Goal: Browse casually: Explore the website without a specific task or goal

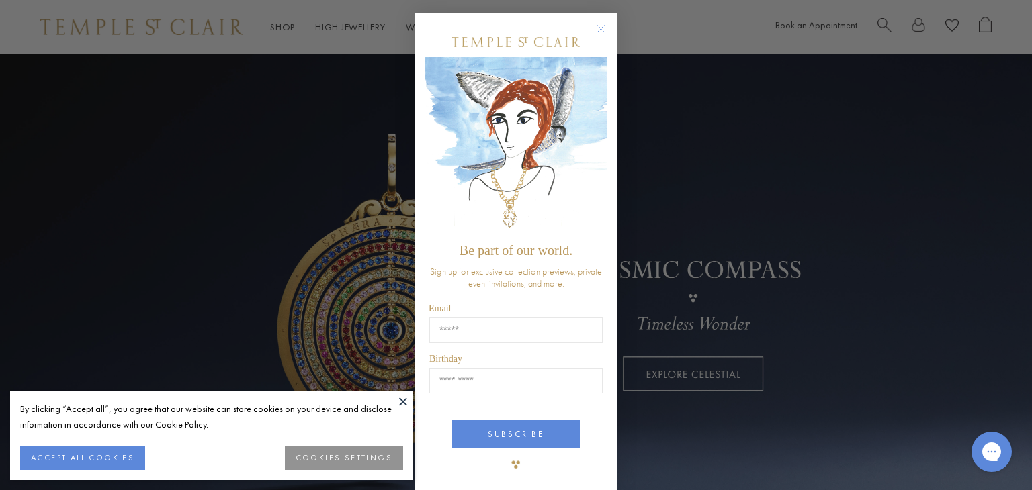
click at [593, 26] on circle "Close dialog" at bounding box center [601, 29] width 16 height 16
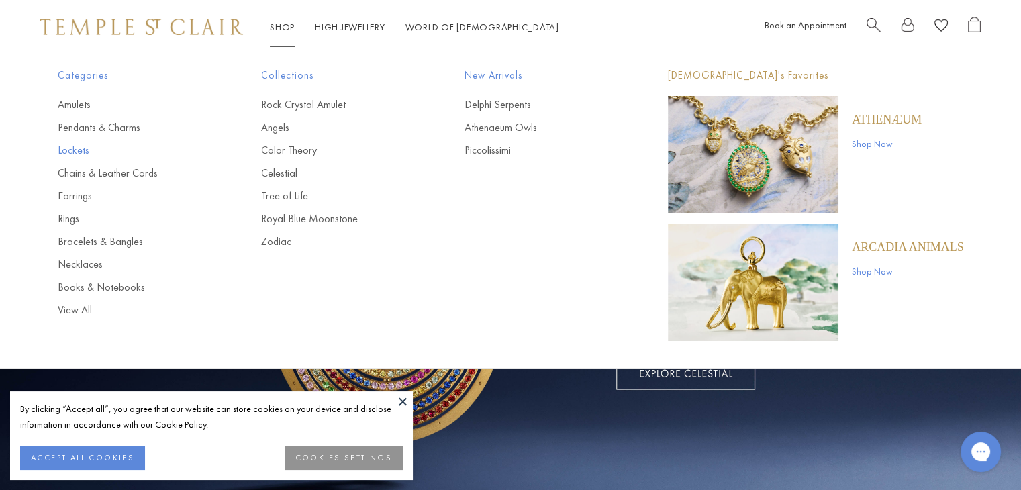
click at [70, 149] on link "Lockets" at bounding box center [133, 150] width 150 height 15
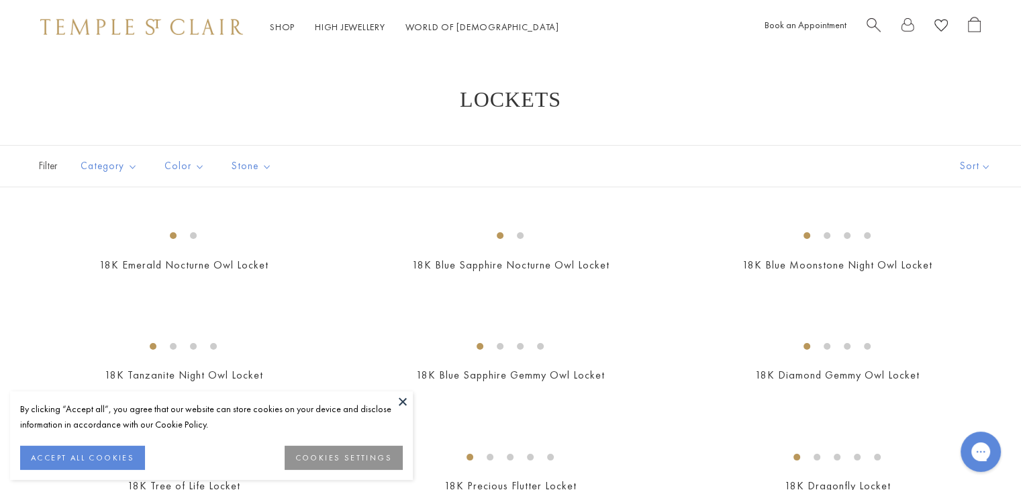
click at [402, 401] on button at bounding box center [403, 402] width 20 height 20
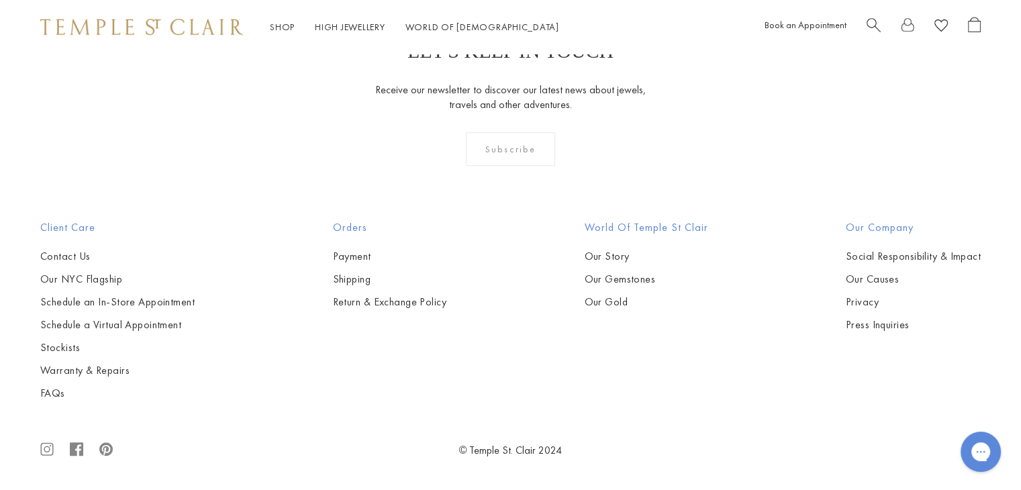
scroll to position [2839, 0]
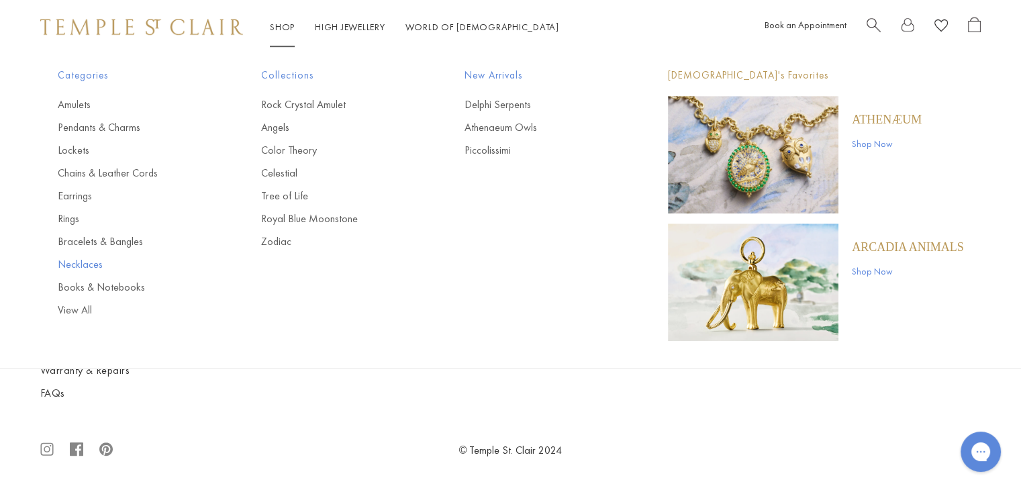
click at [89, 262] on link "Necklaces" at bounding box center [133, 264] width 150 height 15
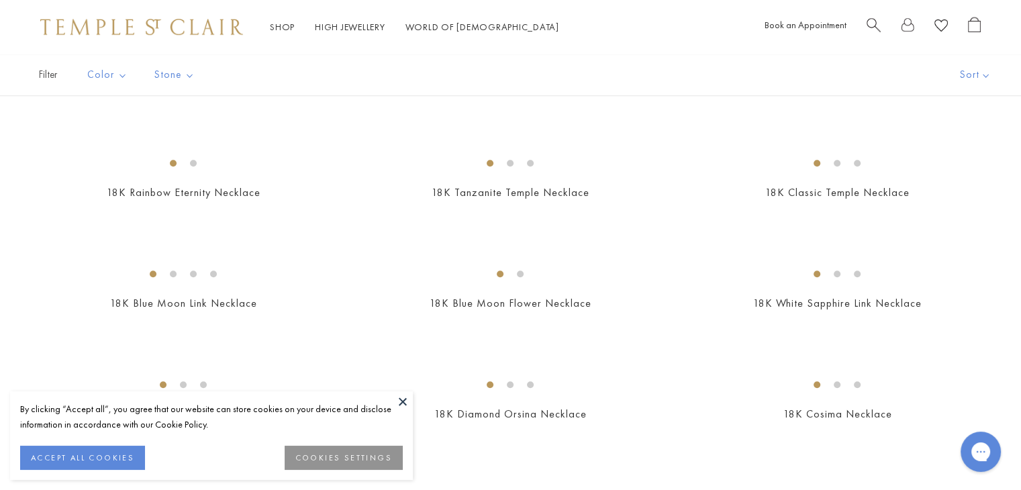
scroll to position [959, 0]
click at [401, 400] on button at bounding box center [403, 402] width 20 height 20
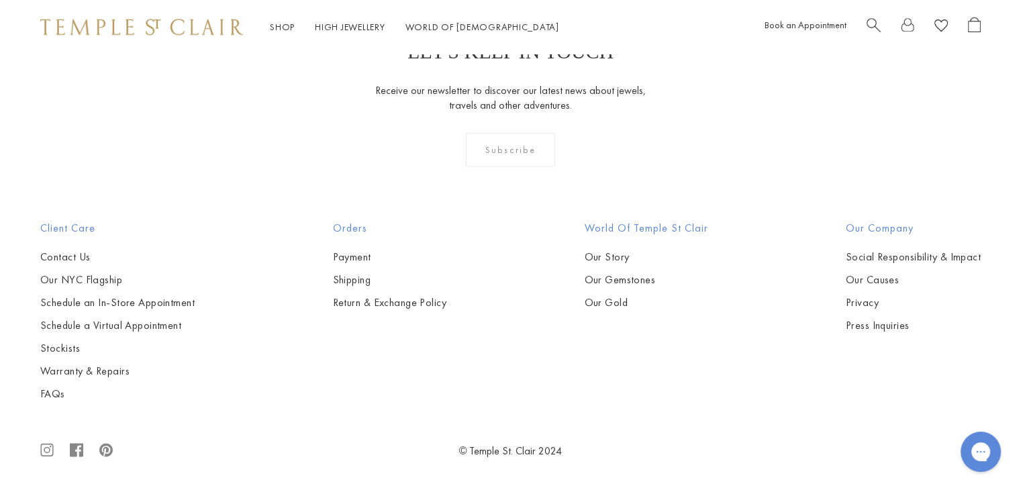
scroll to position [2866, 0]
click at [0, 0] on img at bounding box center [0, 0] width 0 height 0
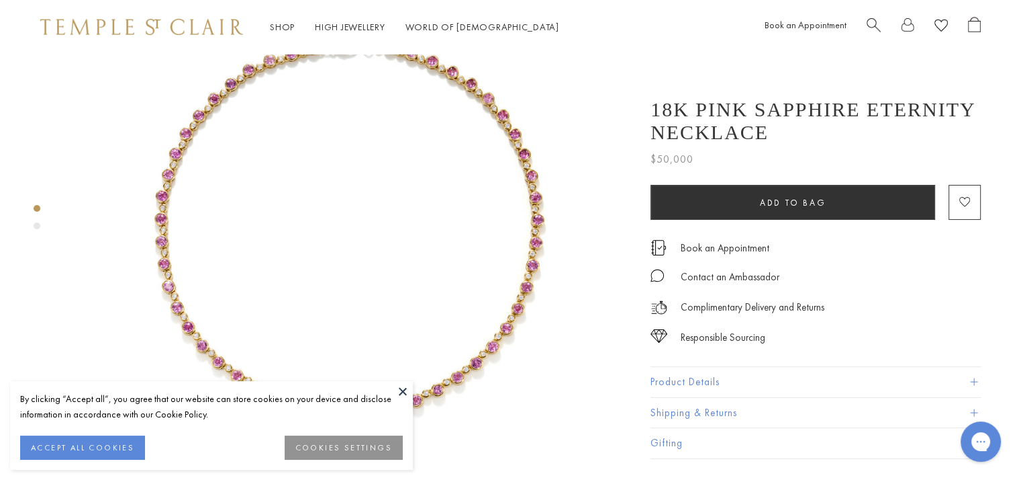
scroll to position [121, 0]
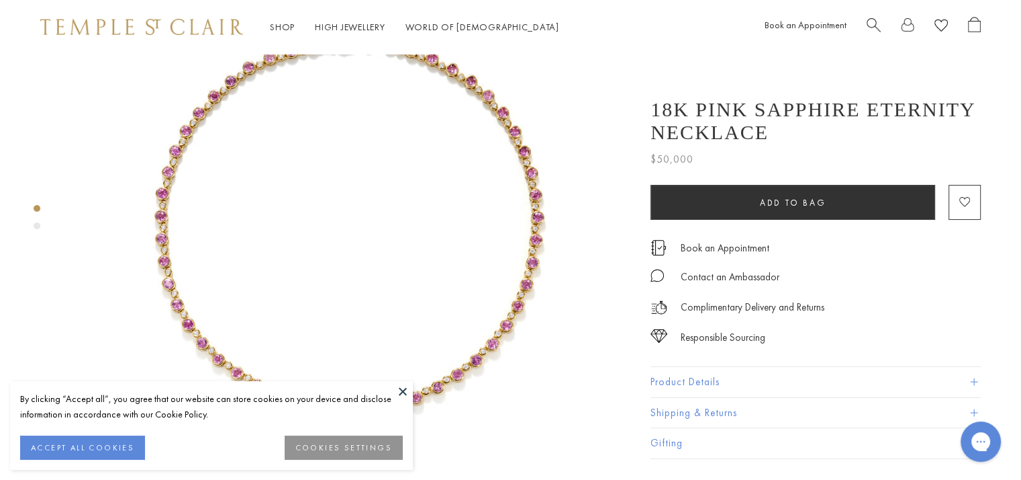
click at [400, 390] on button at bounding box center [403, 391] width 20 height 20
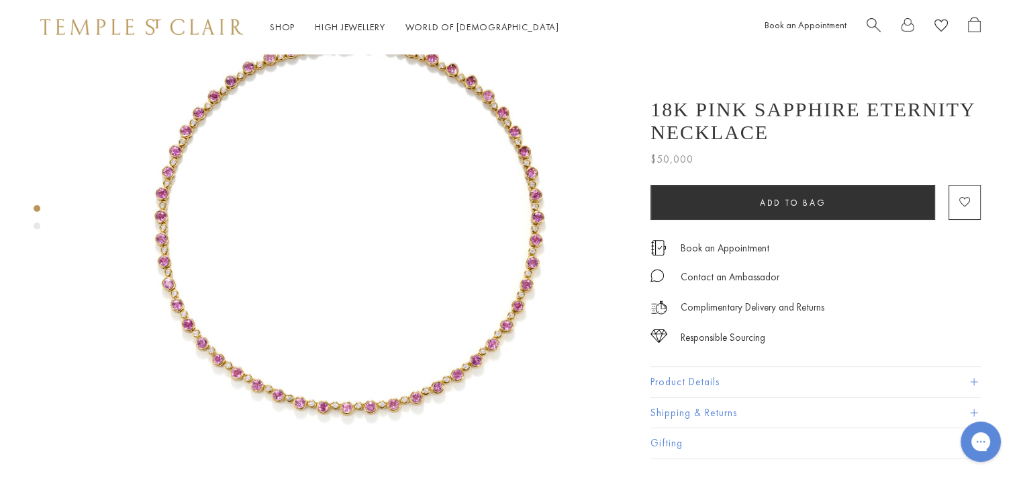
click at [396, 364] on img at bounding box center [349, 215] width 565 height 565
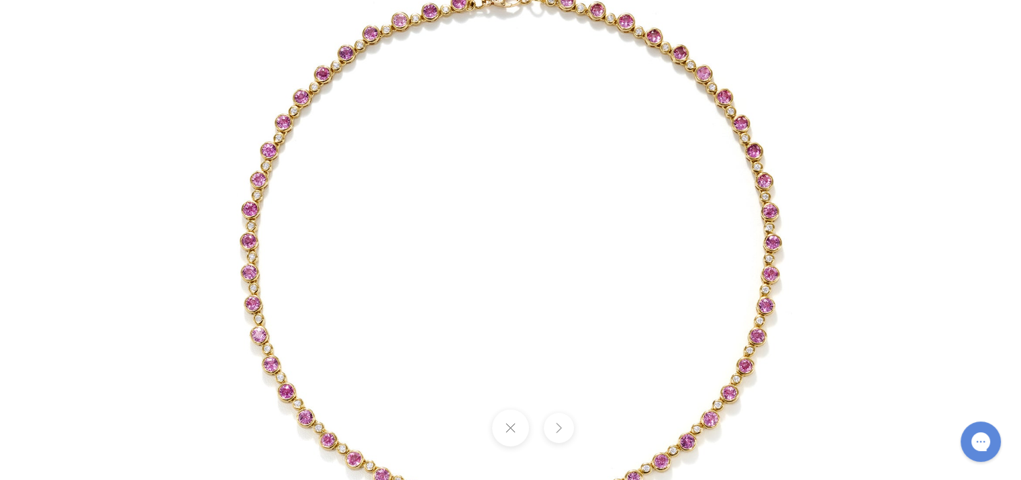
click at [324, 347] on img at bounding box center [511, 240] width 786 height 786
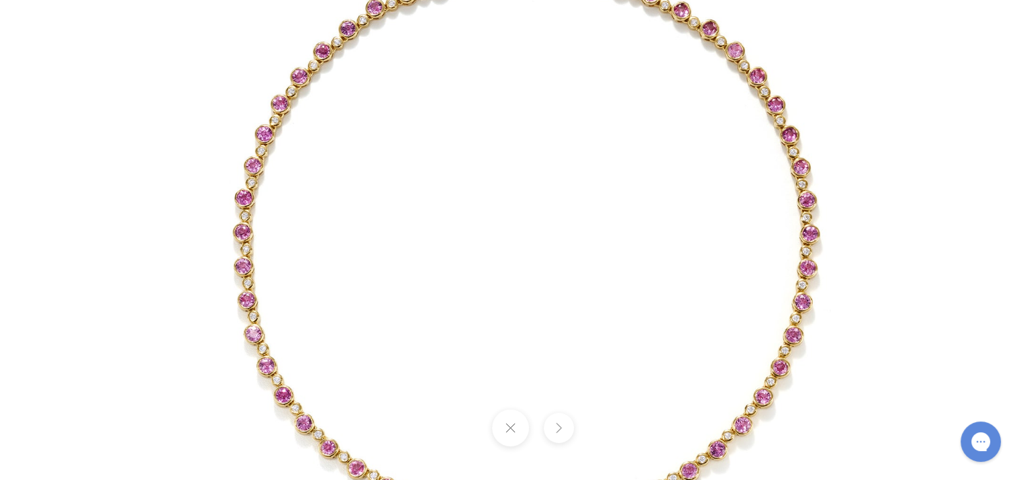
click at [324, 347] on img at bounding box center [526, 230] width 851 height 851
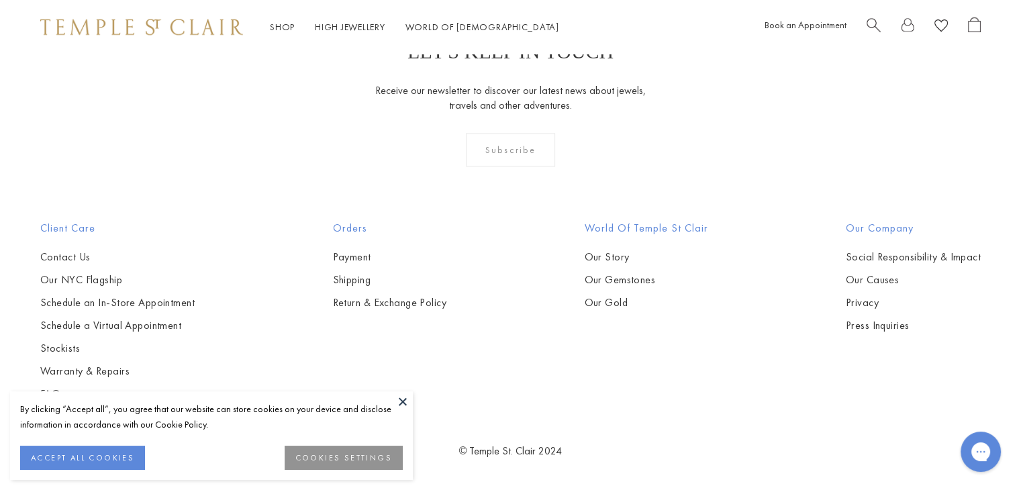
scroll to position [2853, 0]
click at [403, 402] on button at bounding box center [403, 402] width 20 height 20
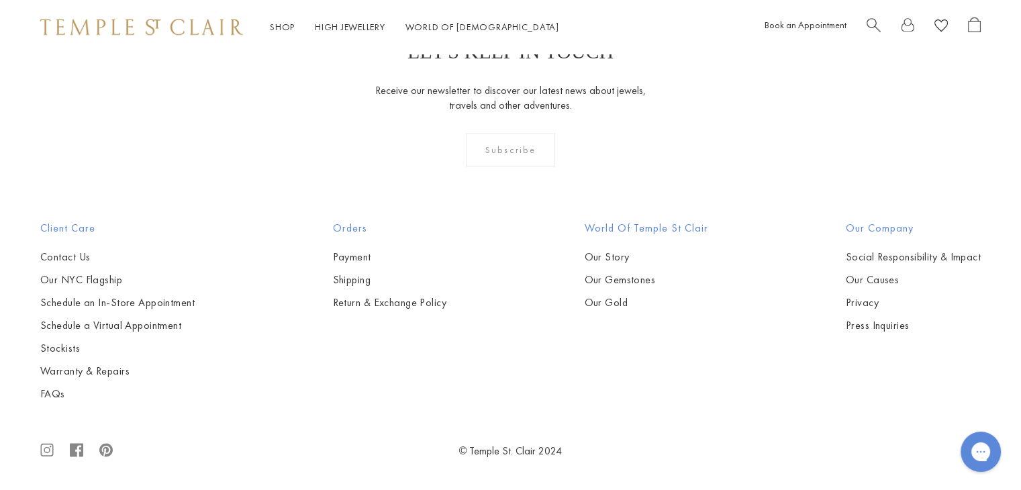
scroll to position [3351, 0]
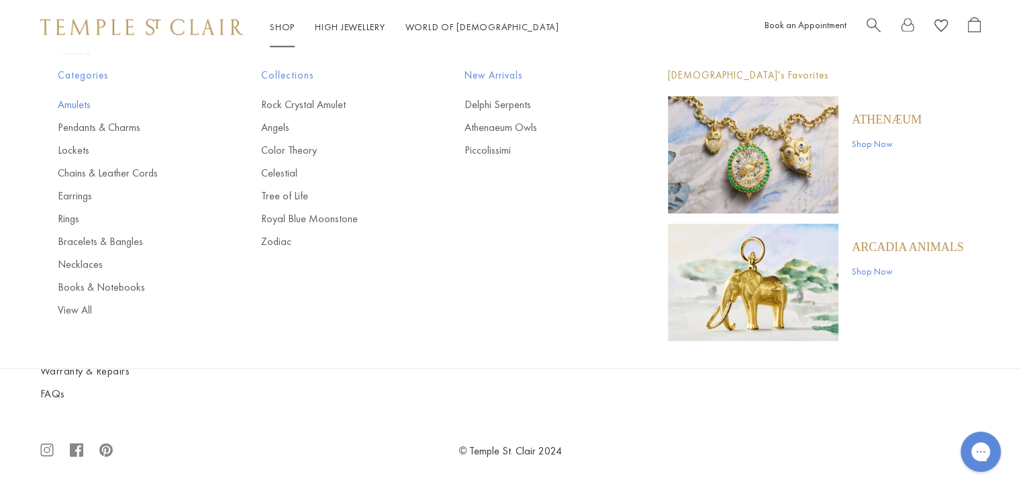
click at [82, 108] on link "Amulets" at bounding box center [133, 104] width 150 height 15
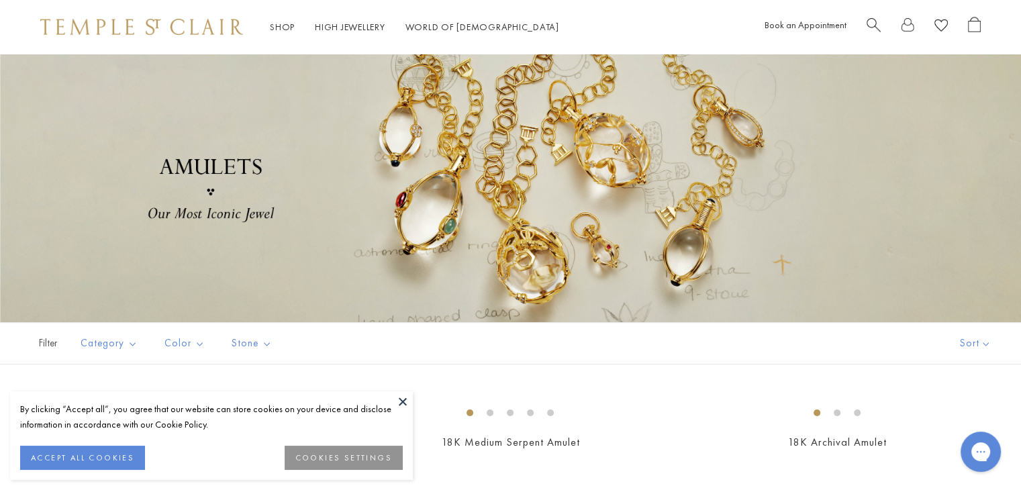
click at [400, 396] on button at bounding box center [403, 402] width 20 height 20
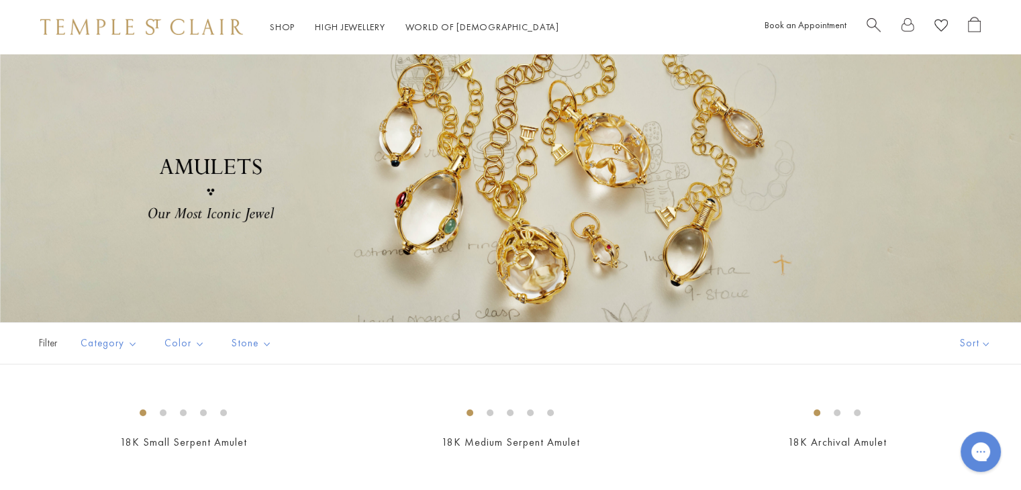
click at [322, 291] on div at bounding box center [510, 188] width 1021 height 269
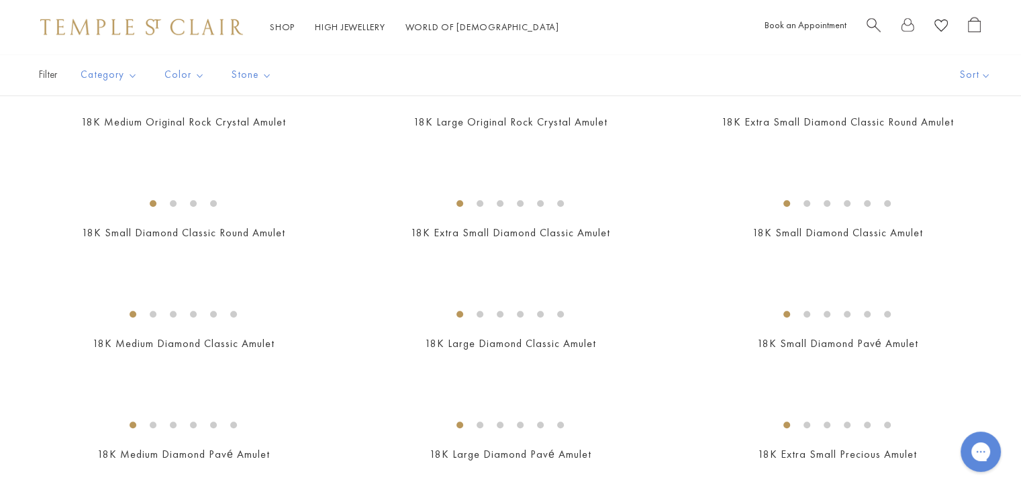
scroll to position [1096, 0]
click at [0, 0] on img at bounding box center [0, 0] width 0 height 0
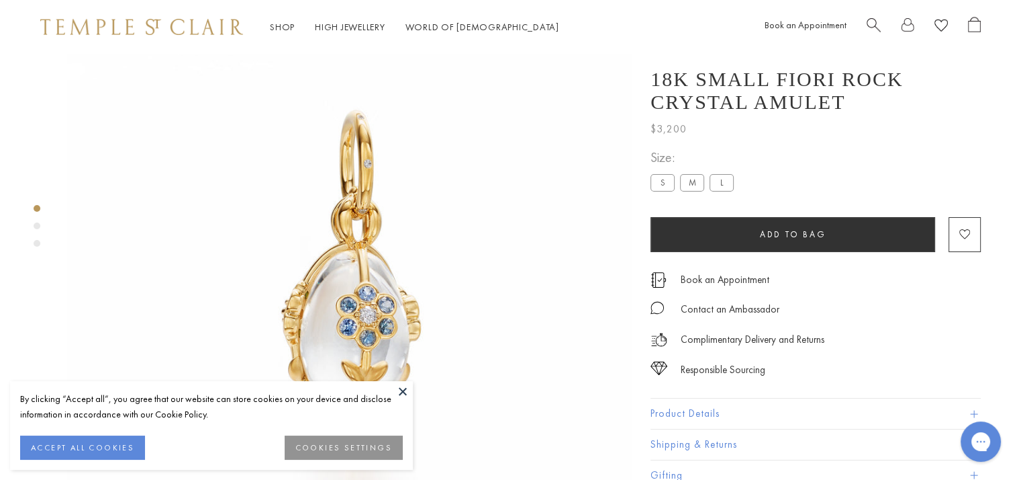
click at [400, 385] on button at bounding box center [403, 391] width 20 height 20
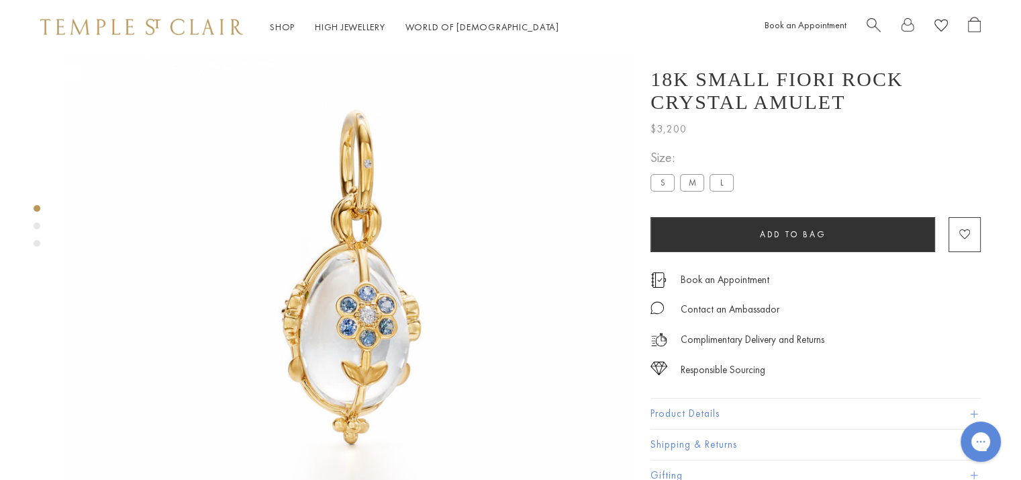
click at [37, 225] on div "Product gallery navigation" at bounding box center [37, 225] width 7 height 7
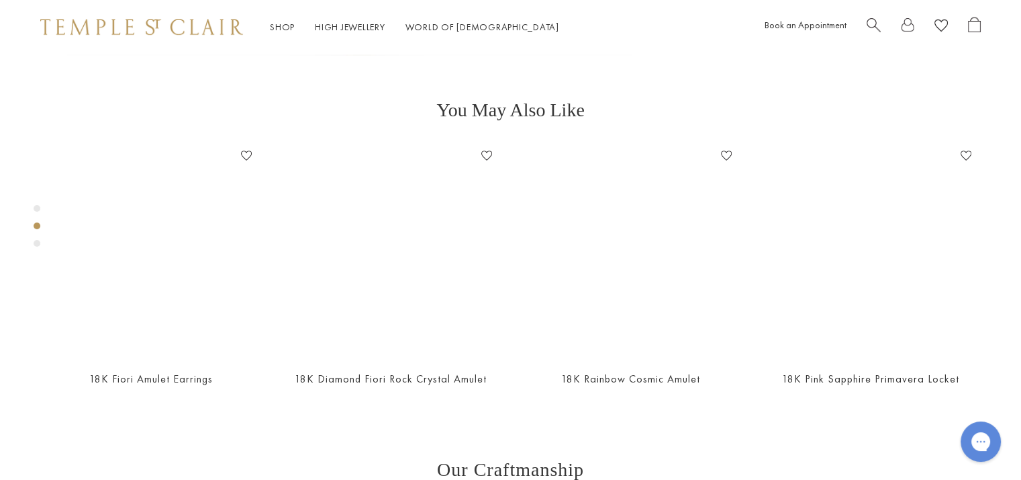
scroll to position [564, 0]
click at [36, 242] on div "Product gallery navigation" at bounding box center [37, 243] width 7 height 7
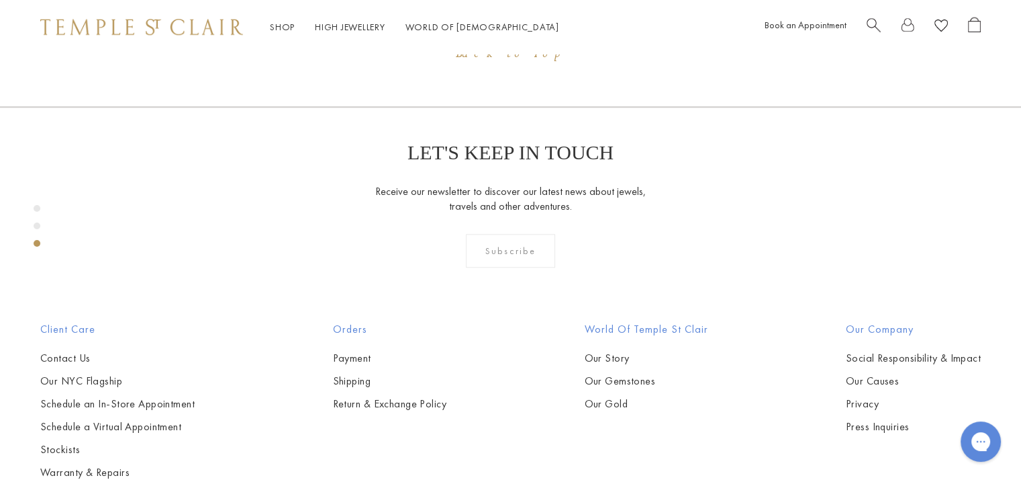
scroll to position [1381, 0]
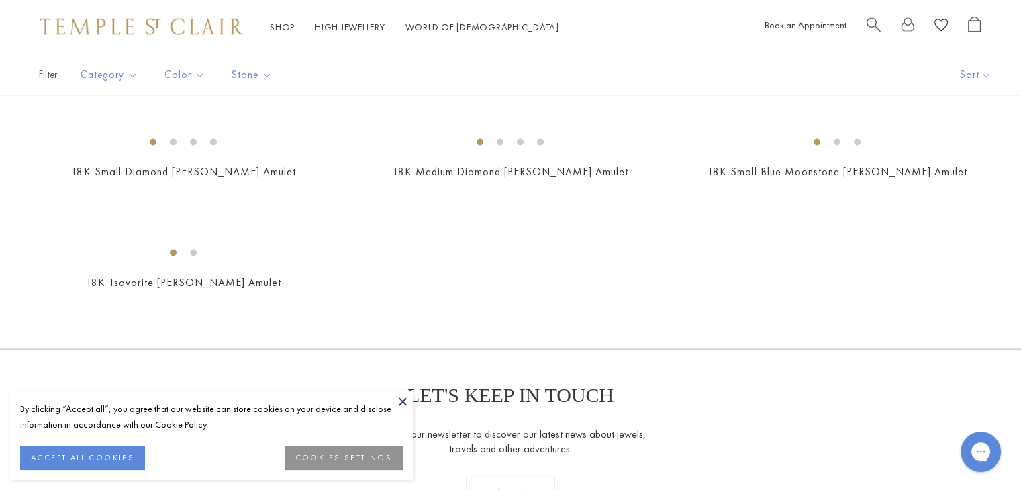
scroll to position [2711, 0]
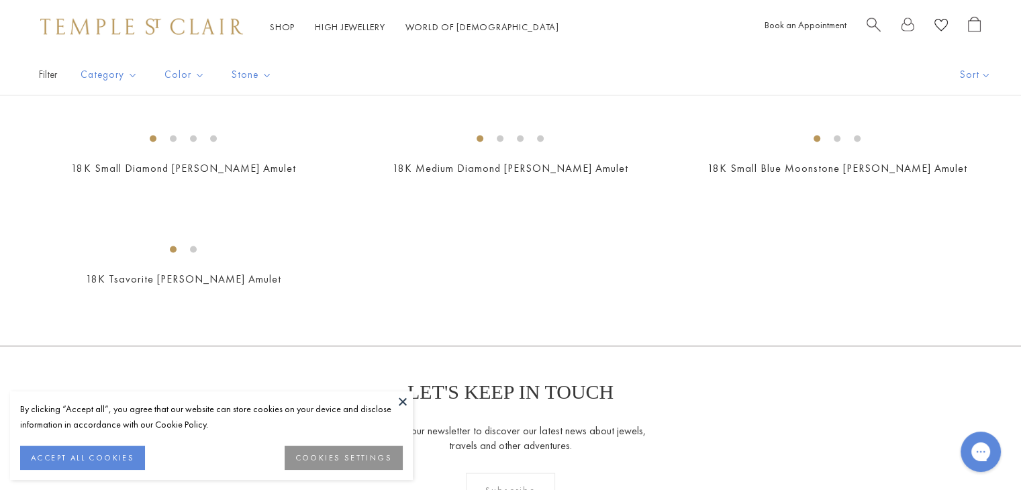
click at [0, 0] on img at bounding box center [0, 0] width 0 height 0
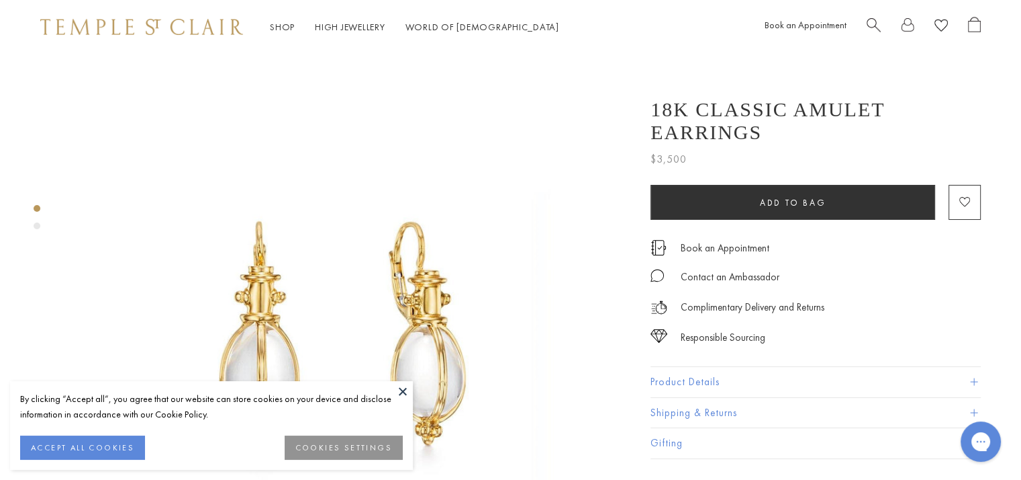
click at [403, 388] on button at bounding box center [403, 391] width 20 height 20
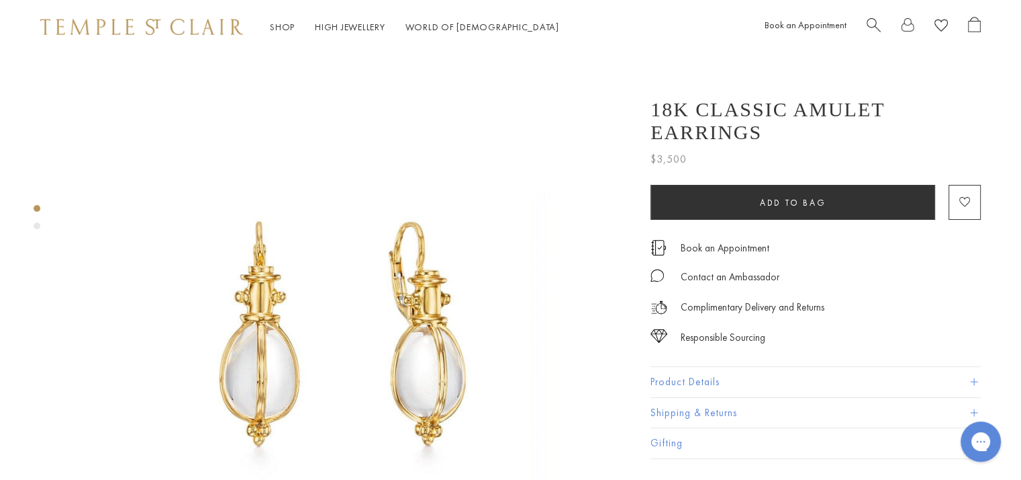
click at [36, 225] on div "Product gallery navigation" at bounding box center [37, 225] width 7 height 7
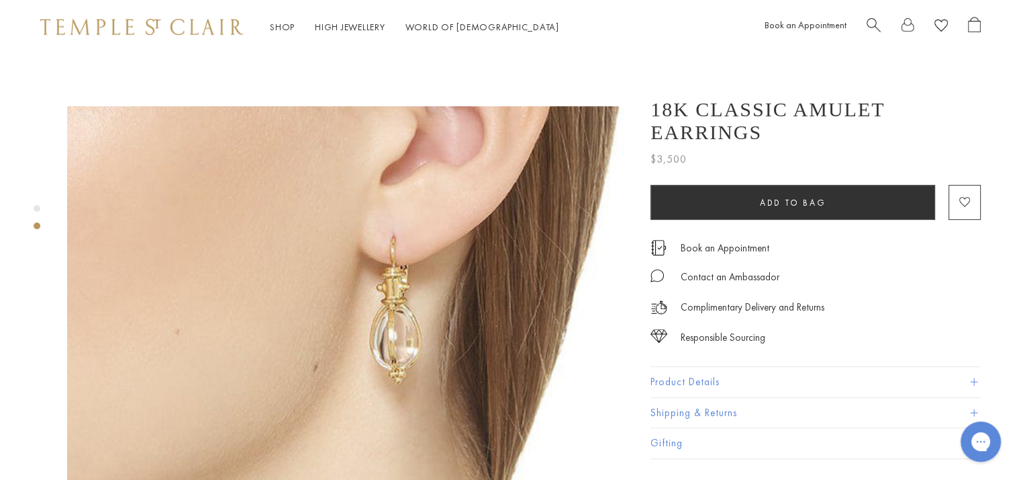
scroll to position [564, 0]
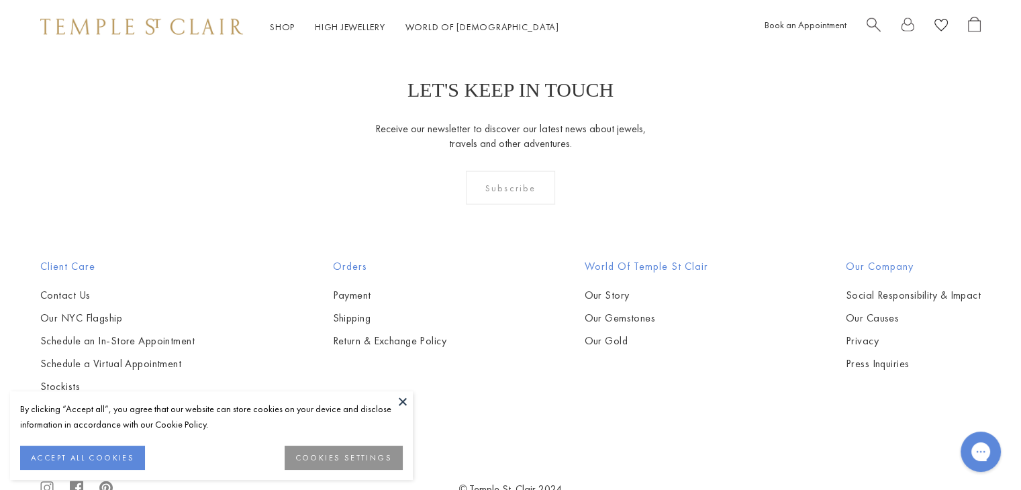
scroll to position [3013, 0]
click at [0, 0] on img at bounding box center [0, 0] width 0 height 0
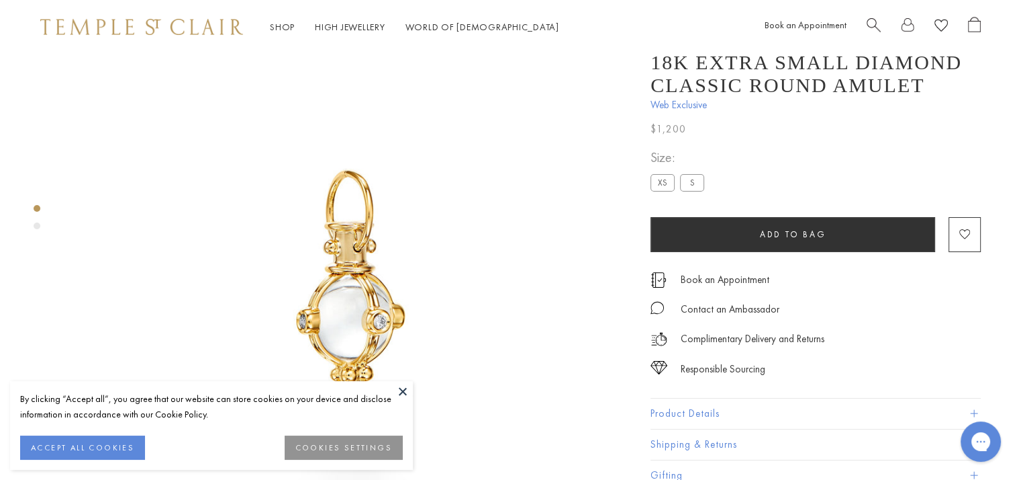
scroll to position [54, 0]
click at [403, 394] on button at bounding box center [403, 391] width 20 height 20
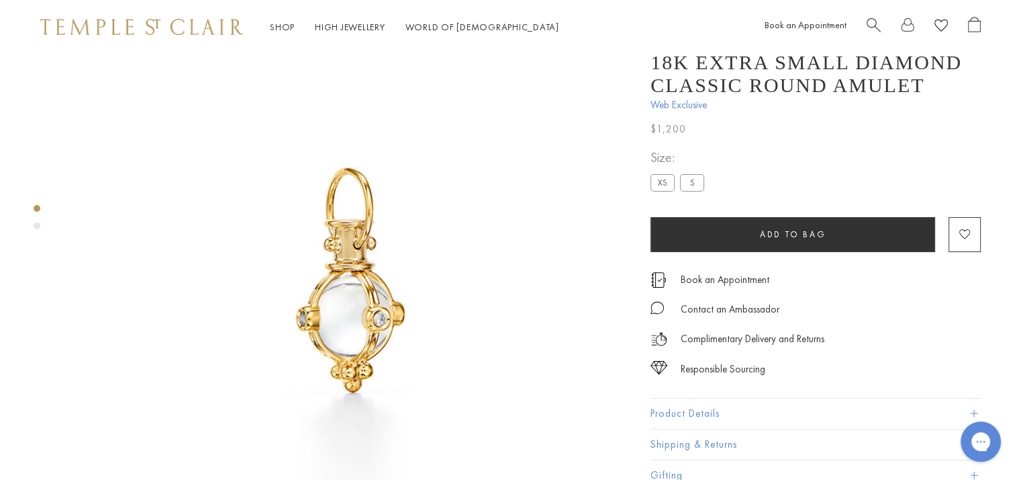
click at [38, 226] on div "Product gallery navigation" at bounding box center [37, 225] width 7 height 7
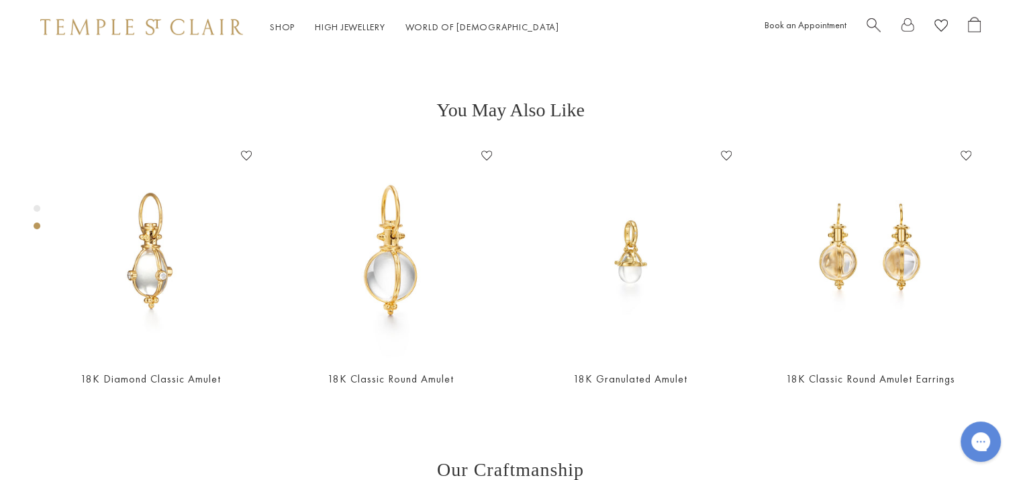
scroll to position [564, 0]
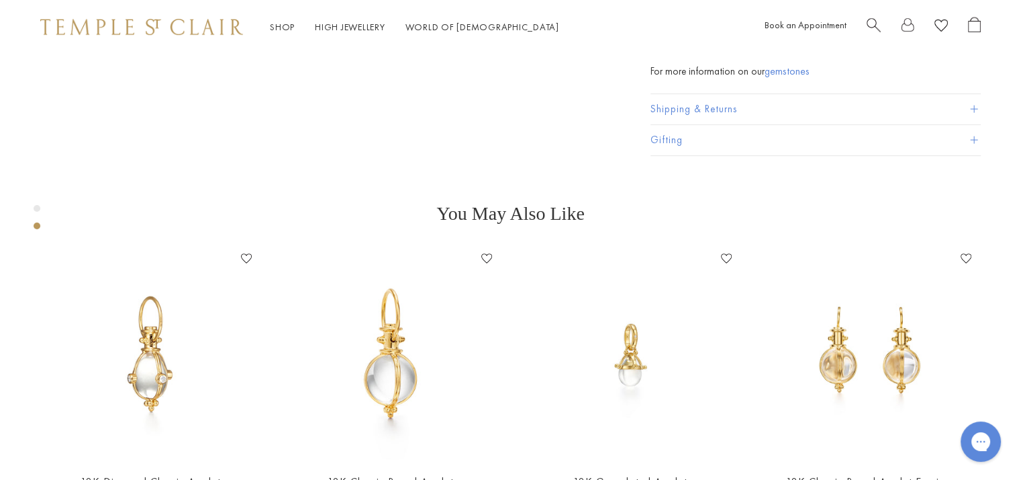
scroll to position [639, 0]
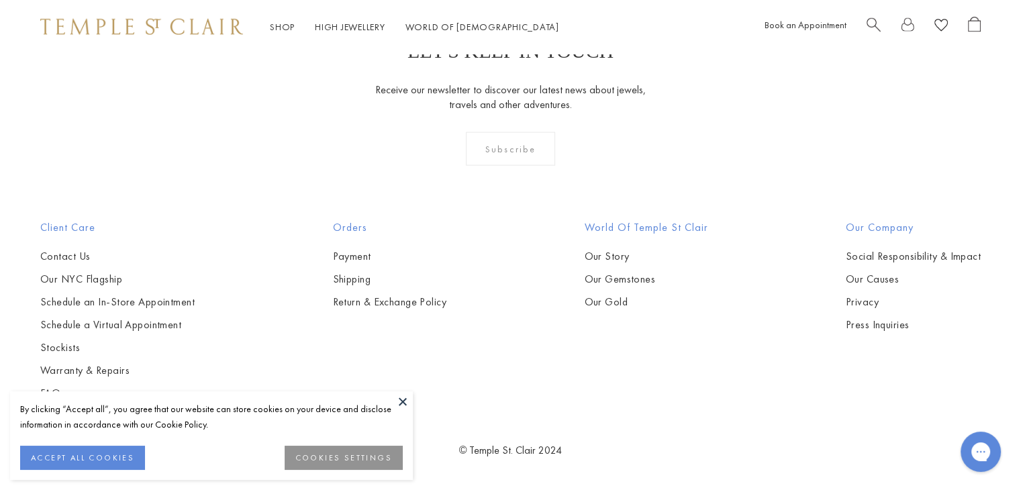
scroll to position [6209, 0]
click at [0, 0] on img at bounding box center [0, 0] width 0 height 0
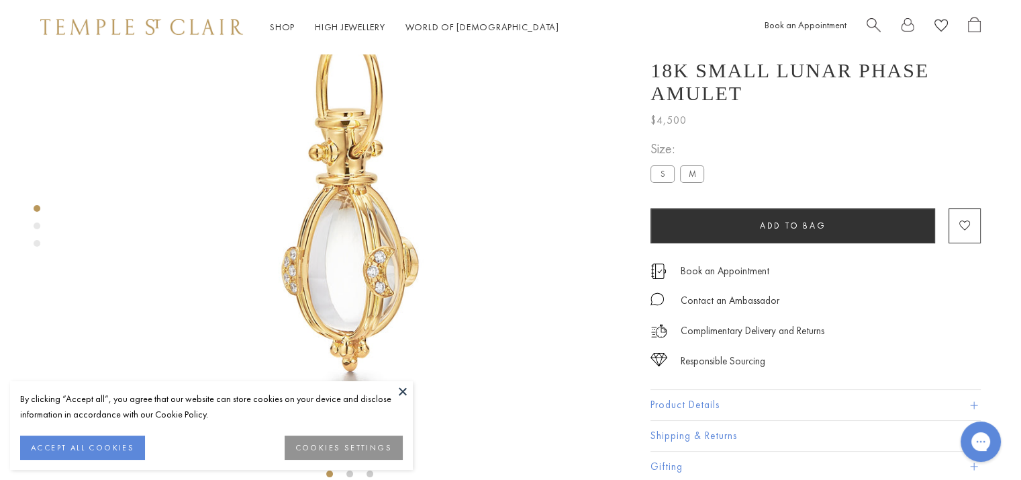
scroll to position [134, 0]
click at [36, 225] on div "Product gallery navigation" at bounding box center [37, 225] width 7 height 7
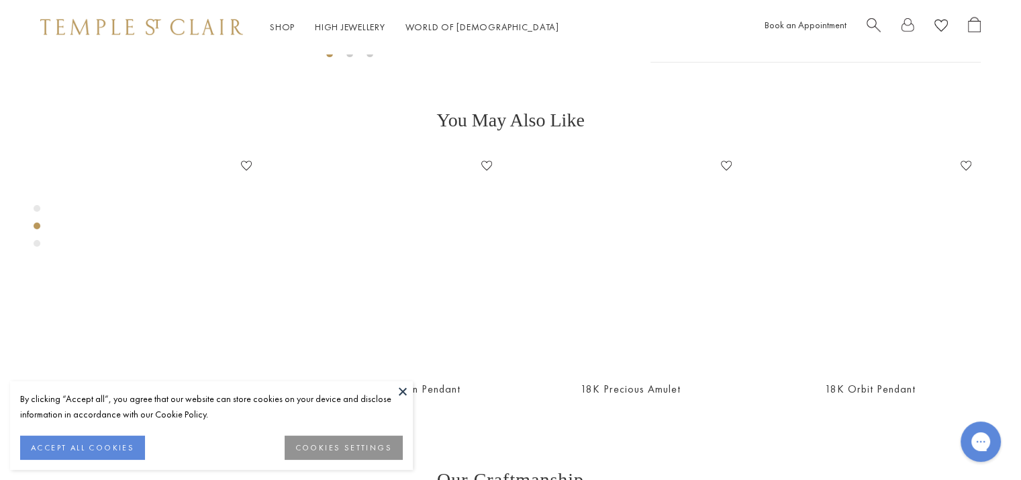
scroll to position [564, 0]
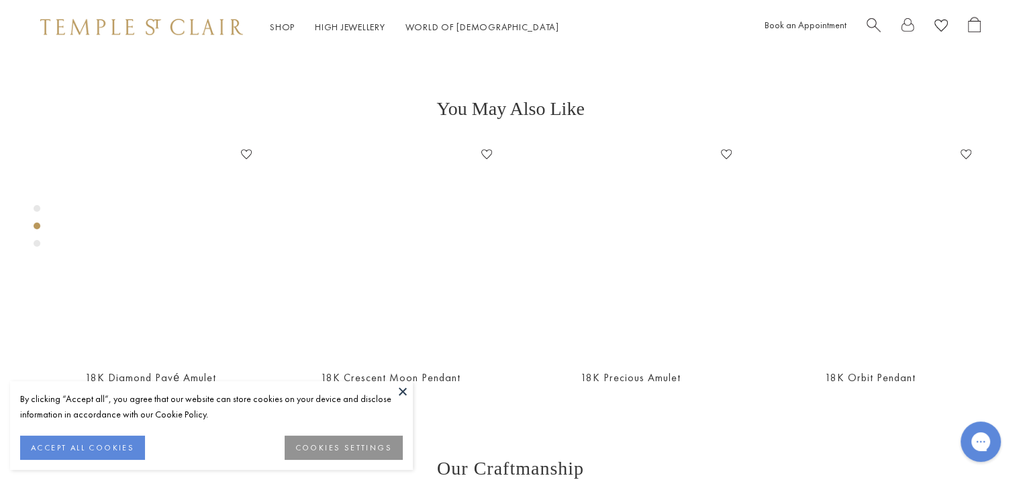
click at [400, 386] on button at bounding box center [403, 391] width 20 height 20
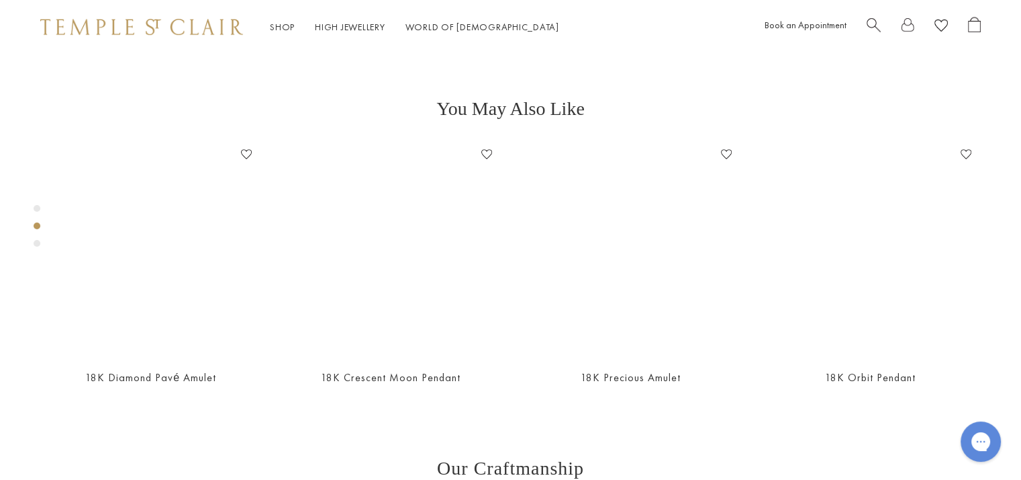
click at [35, 243] on div "Product gallery navigation" at bounding box center [37, 243] width 7 height 7
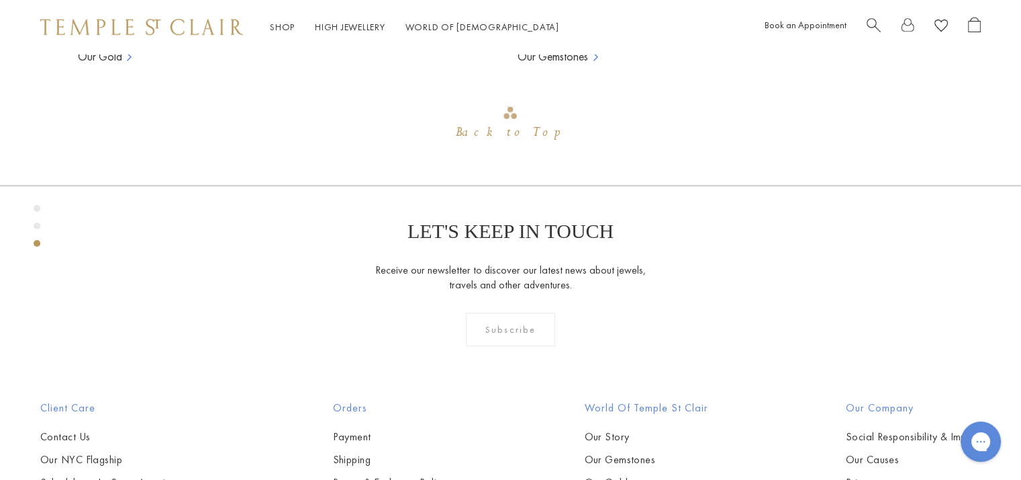
scroll to position [1304, 0]
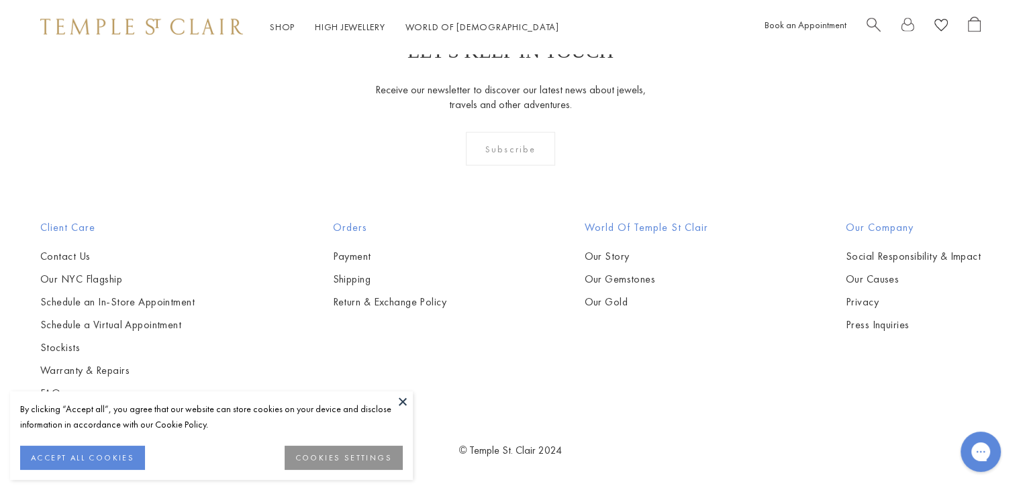
scroll to position [9534, 0]
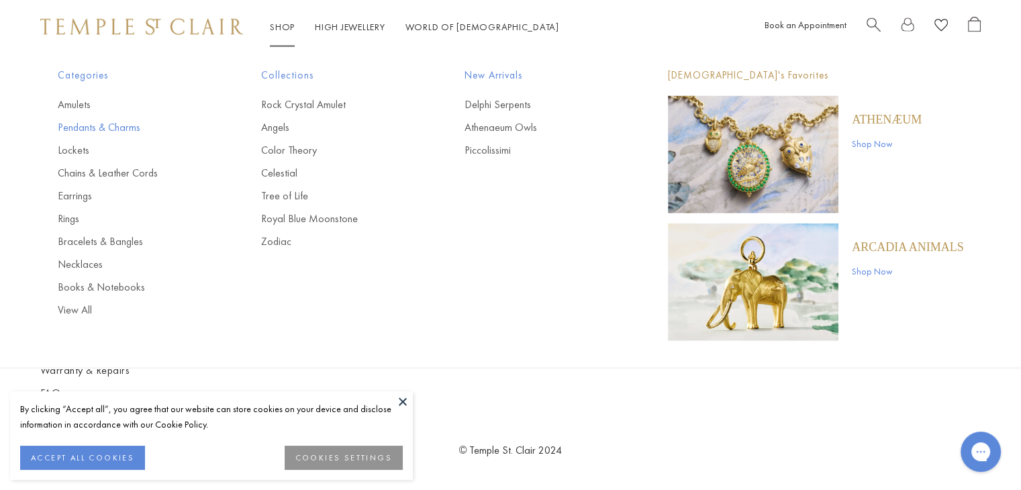
click at [128, 128] on link "Pendants & Charms" at bounding box center [133, 127] width 150 height 15
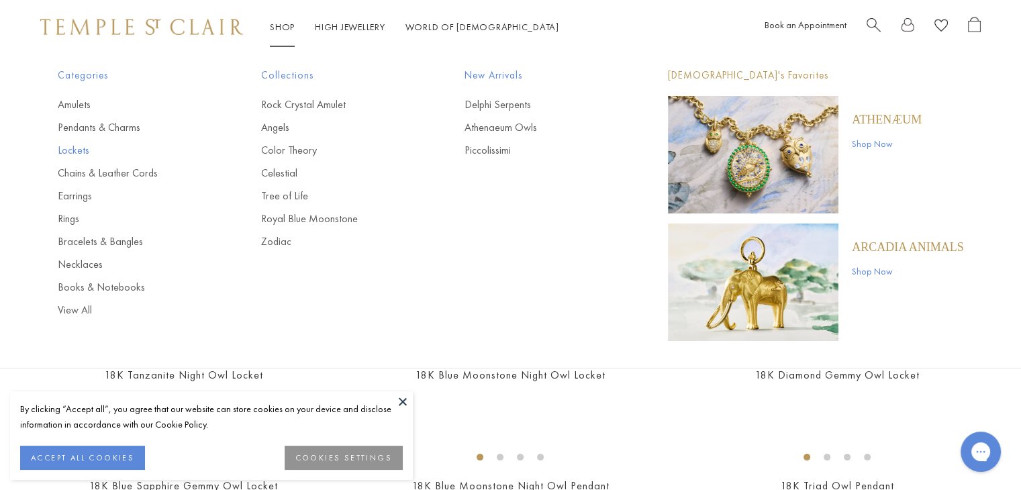
click at [83, 151] on link "Lockets" at bounding box center [133, 150] width 150 height 15
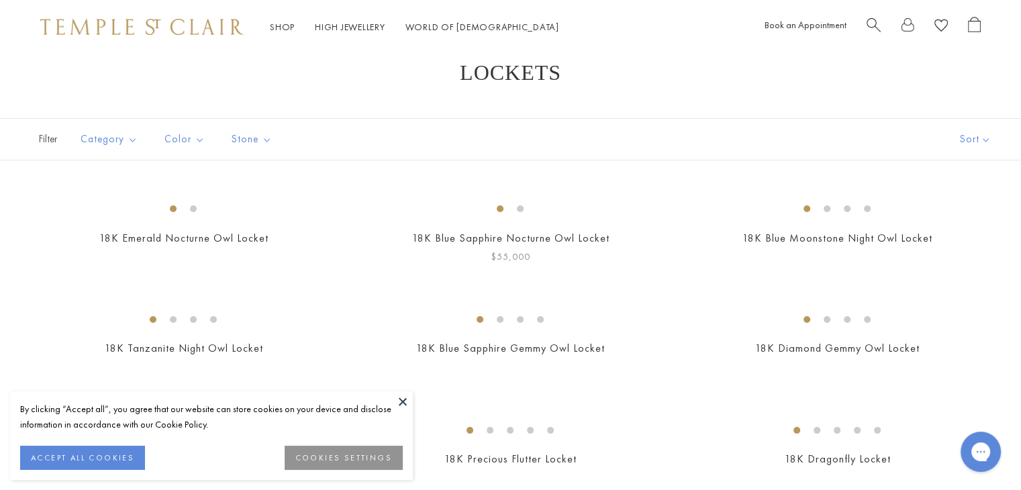
scroll to position [56, 0]
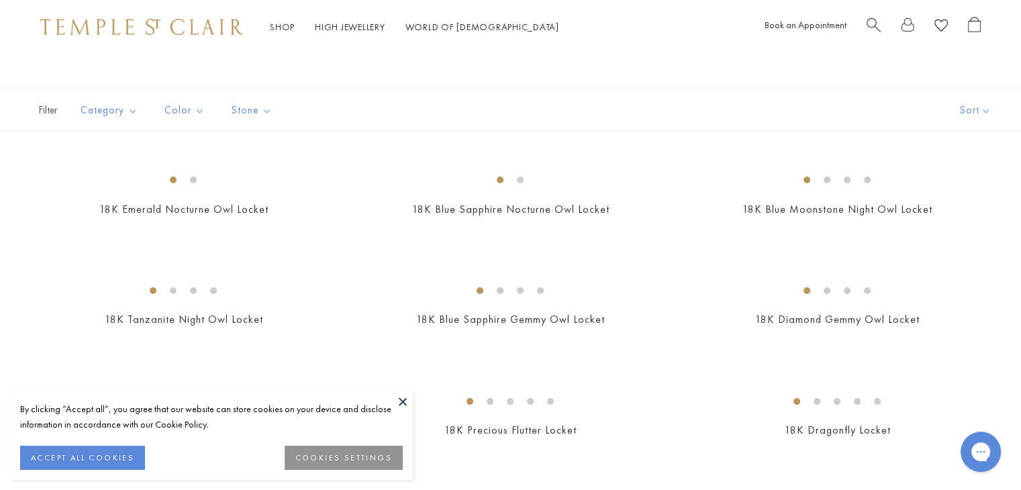
click at [403, 397] on button at bounding box center [403, 402] width 20 height 20
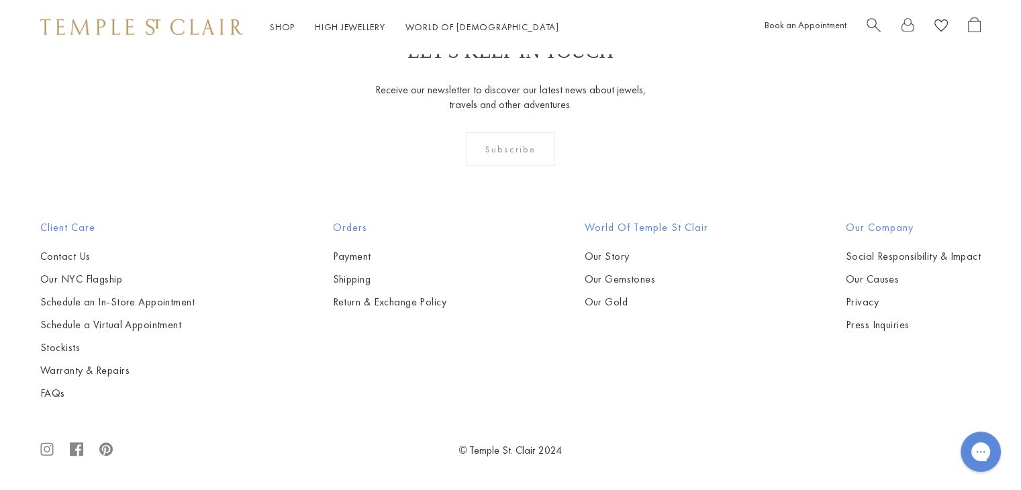
scroll to position [2737, 0]
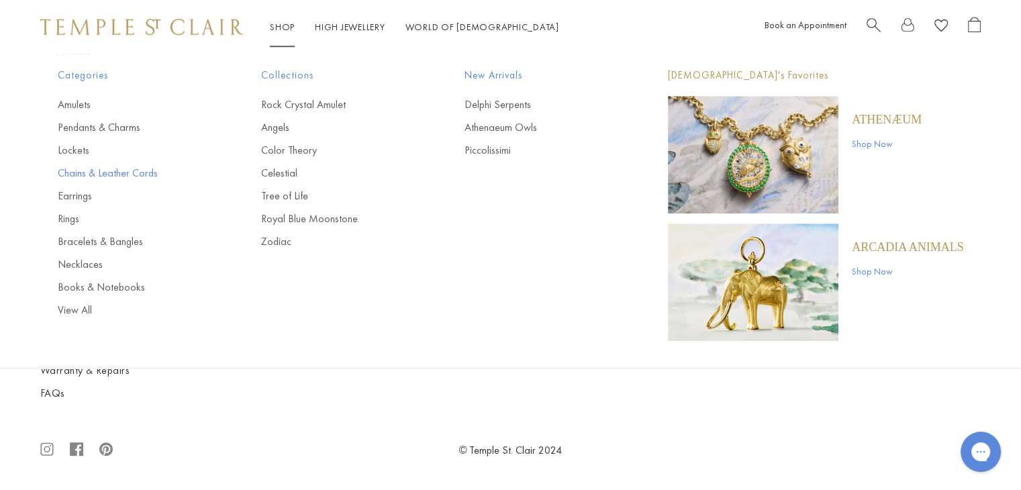
click at [116, 169] on link "Chains & Leather Cords" at bounding box center [133, 173] width 150 height 15
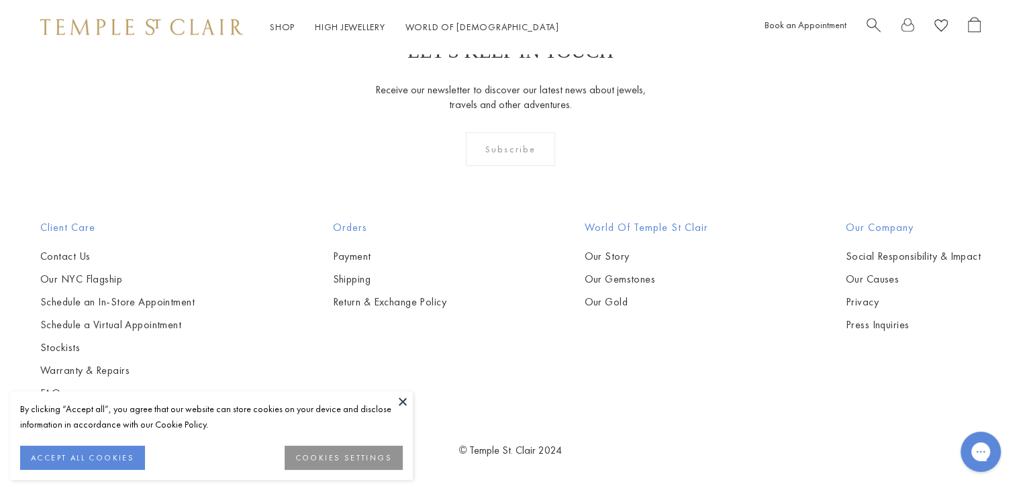
scroll to position [2893, 0]
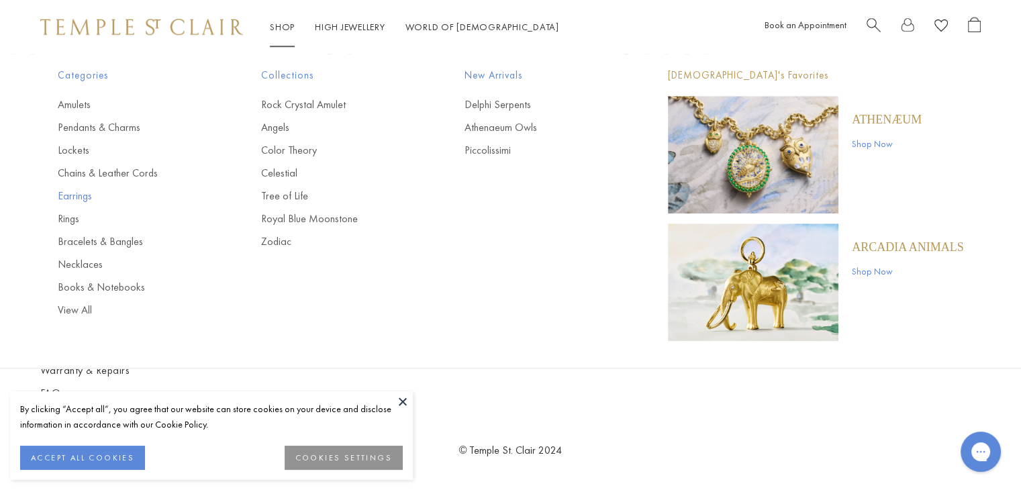
click at [87, 196] on link "Earrings" at bounding box center [133, 196] width 150 height 15
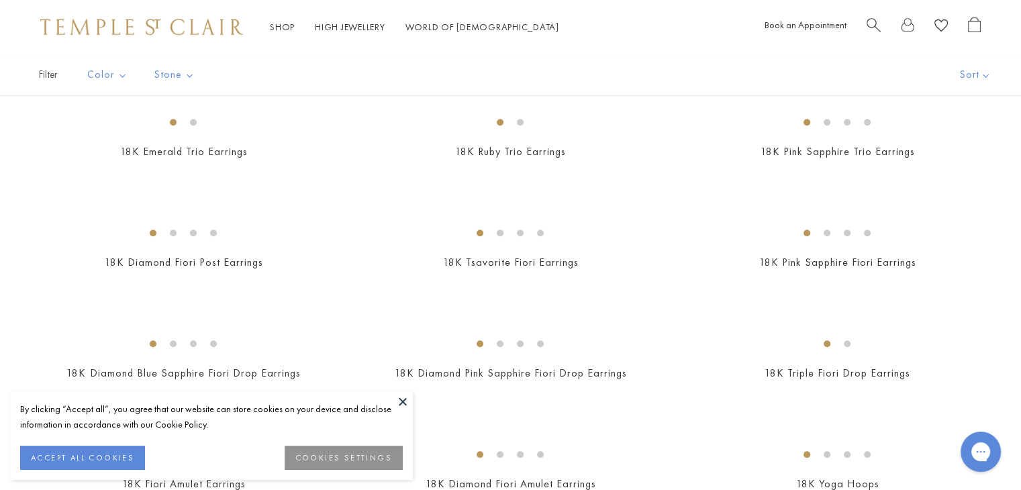
scroll to position [891, 0]
click at [403, 401] on button at bounding box center [403, 402] width 20 height 20
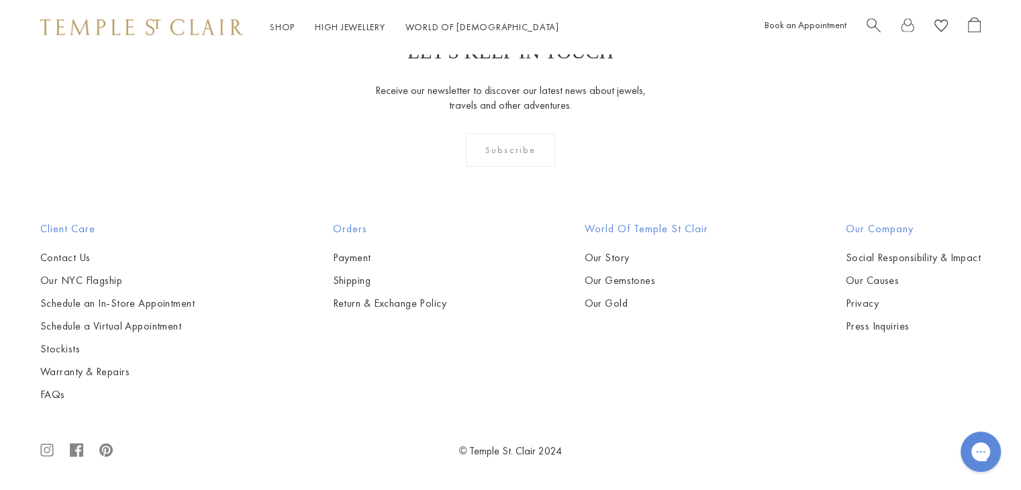
scroll to position [6736, 0]
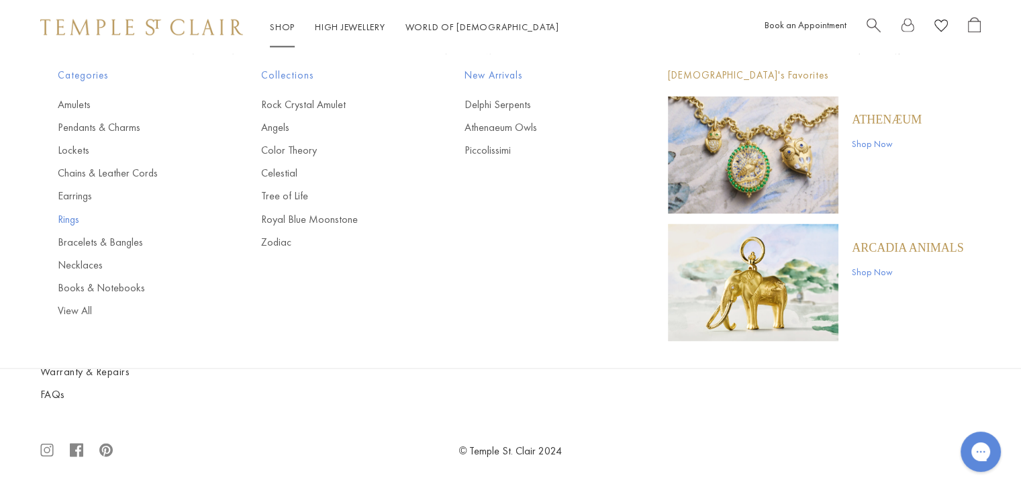
click at [81, 218] on link "Rings" at bounding box center [133, 219] width 150 height 15
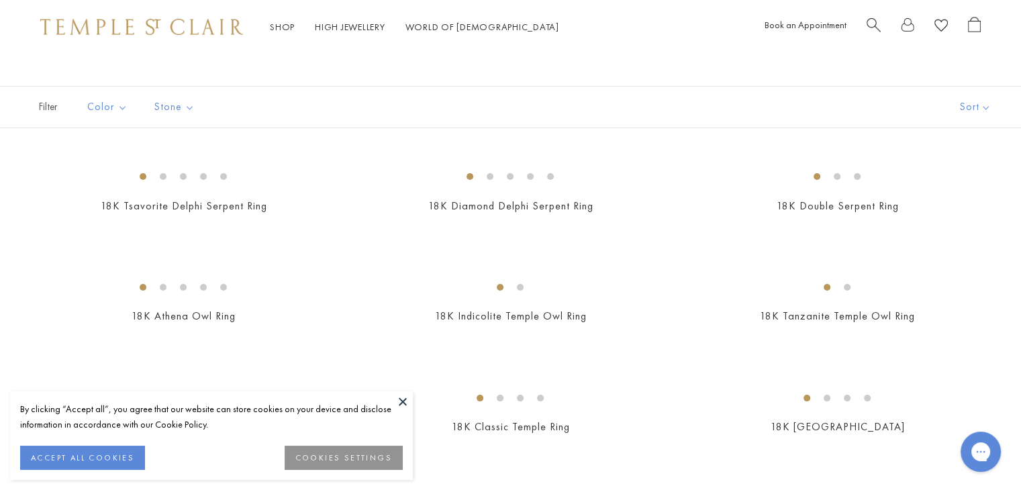
scroll to position [78, 0]
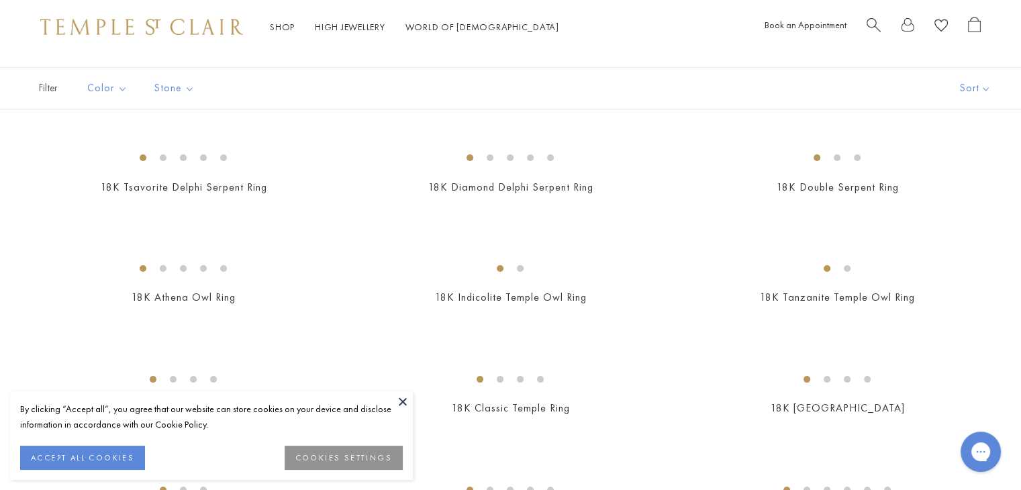
click at [403, 400] on button at bounding box center [403, 402] width 20 height 20
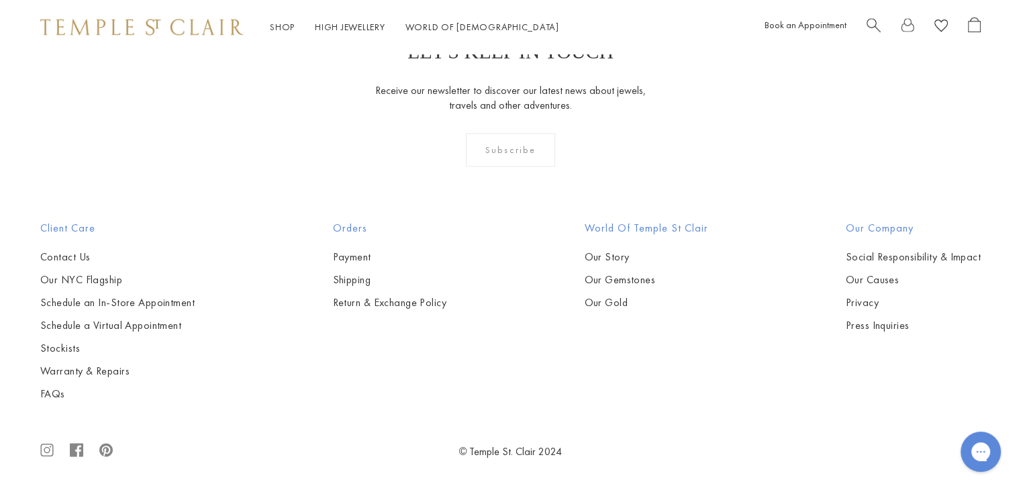
scroll to position [6263, 0]
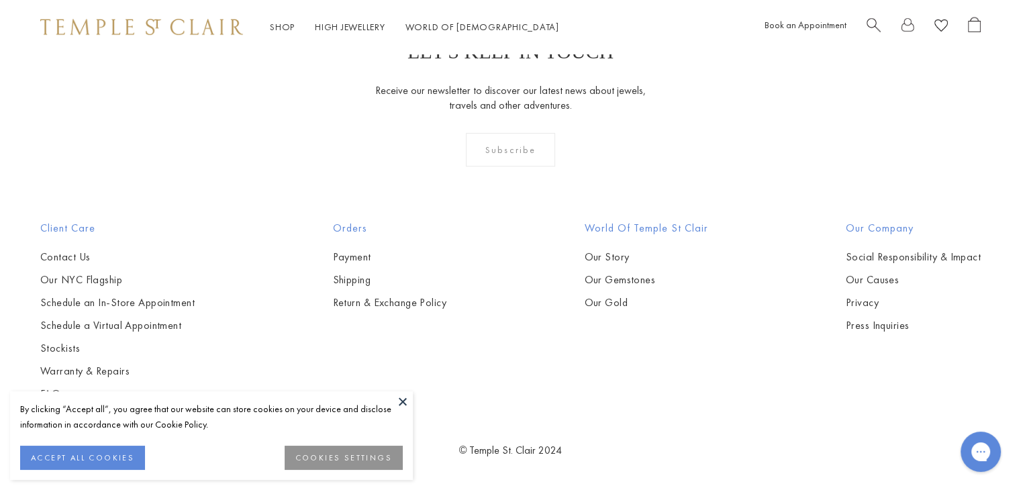
scroll to position [1109, 0]
